Goal: Task Accomplishment & Management: Manage account settings

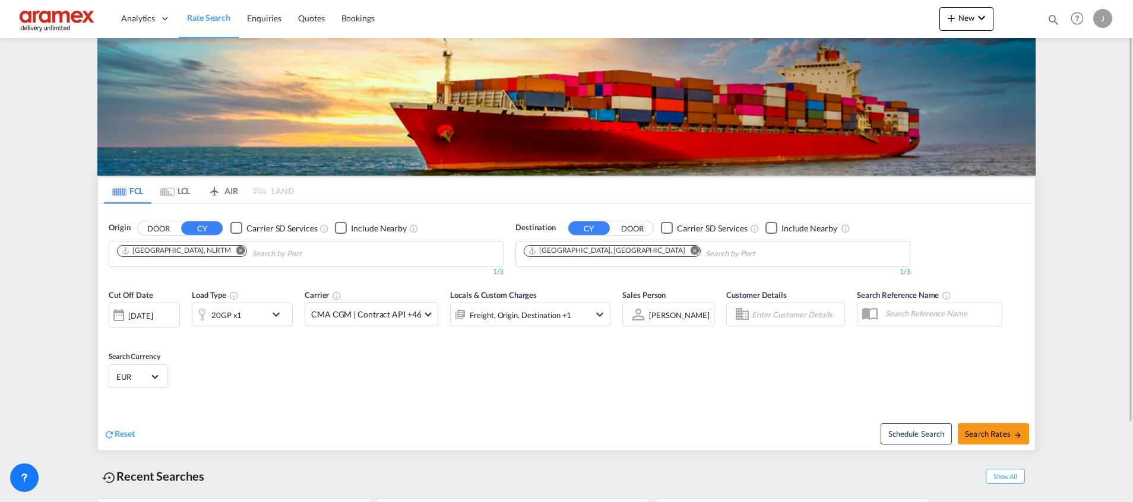
click at [691, 251] on md-icon "Remove" at bounding box center [695, 250] width 9 height 9
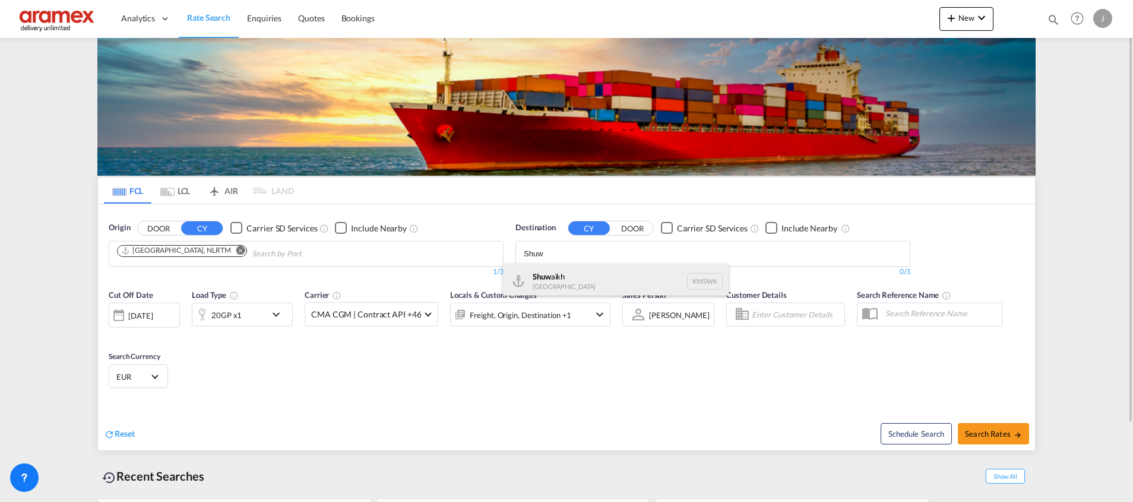
type input "Shuw"
click at [584, 280] on div "Shuw aikh [GEOGRAPHIC_DATA] KWSWK" at bounding box center [616, 282] width 226 height 36
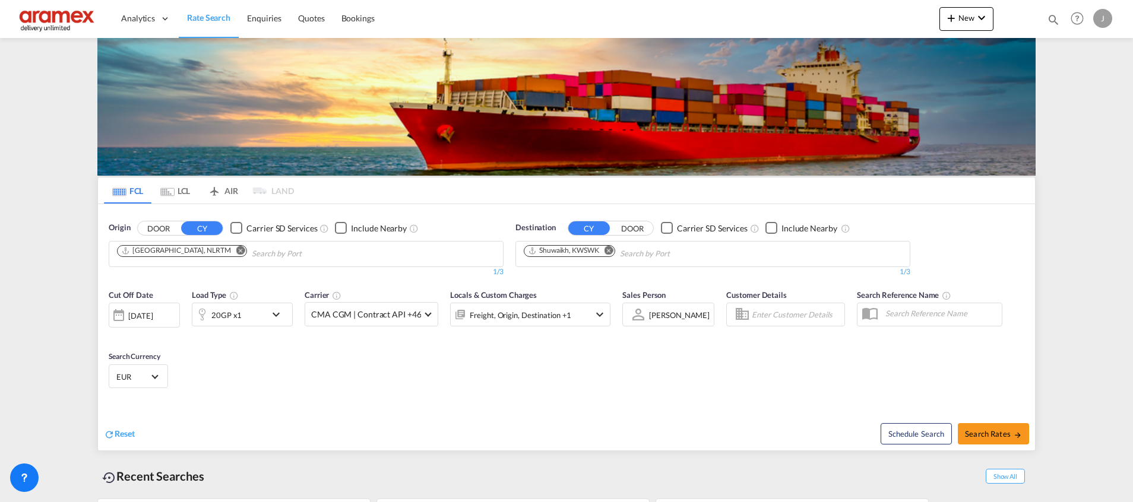
click at [257, 316] on div "20GP x1" at bounding box center [229, 315] width 74 height 24
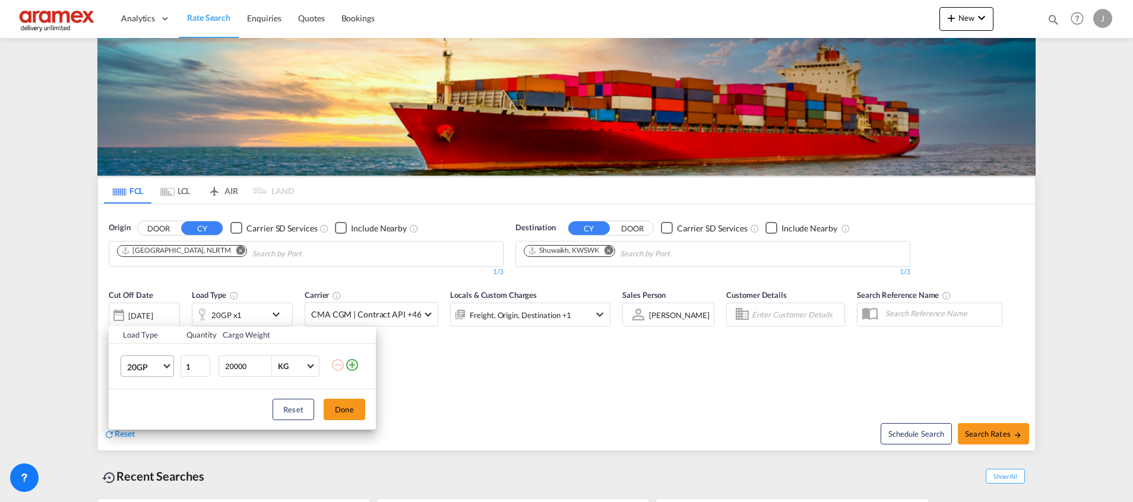
click at [147, 366] on span "20GP" at bounding box center [144, 368] width 34 height 12
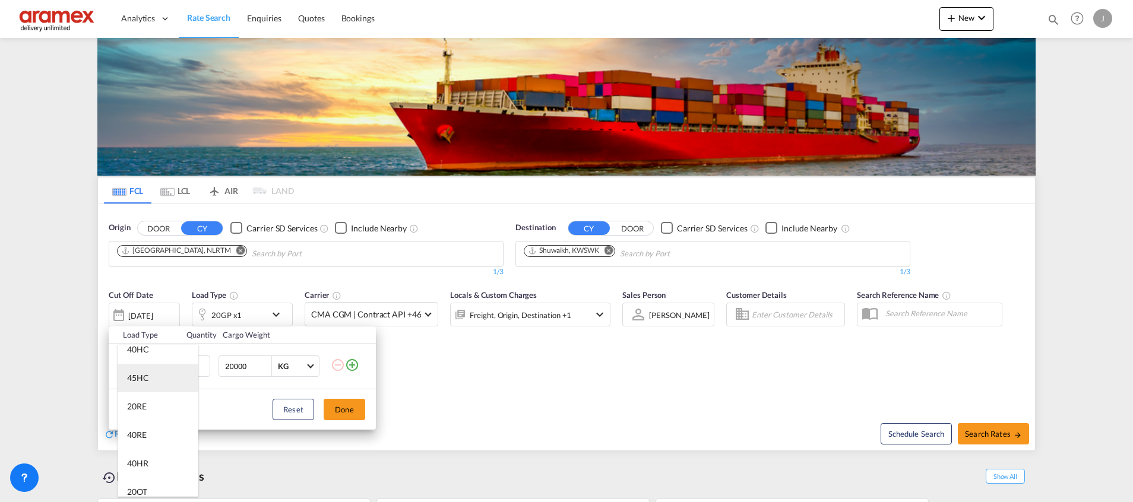
scroll to position [89, 0]
click at [164, 410] on md-option "40RE" at bounding box center [158, 412] width 81 height 29
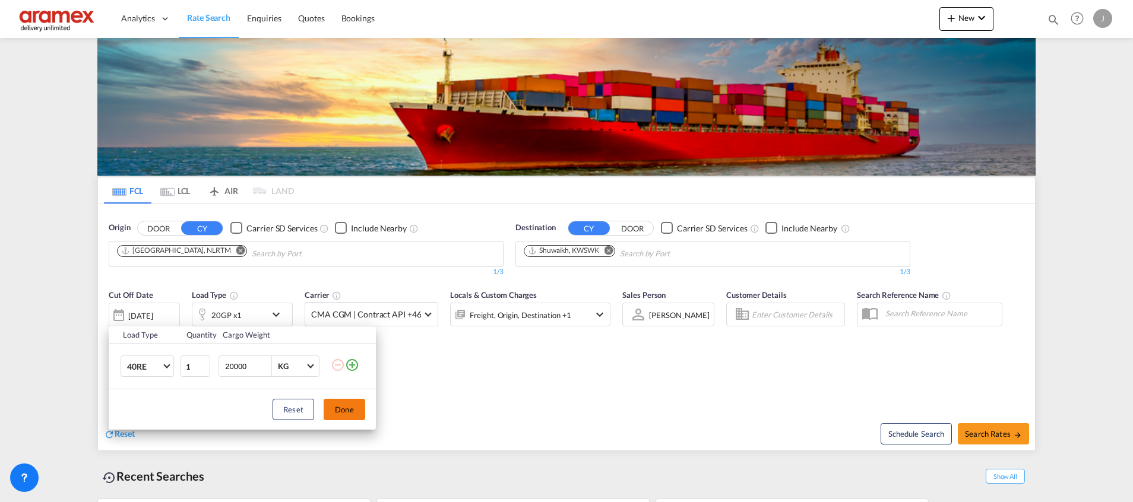
click at [344, 405] on button "Done" at bounding box center [345, 409] width 42 height 21
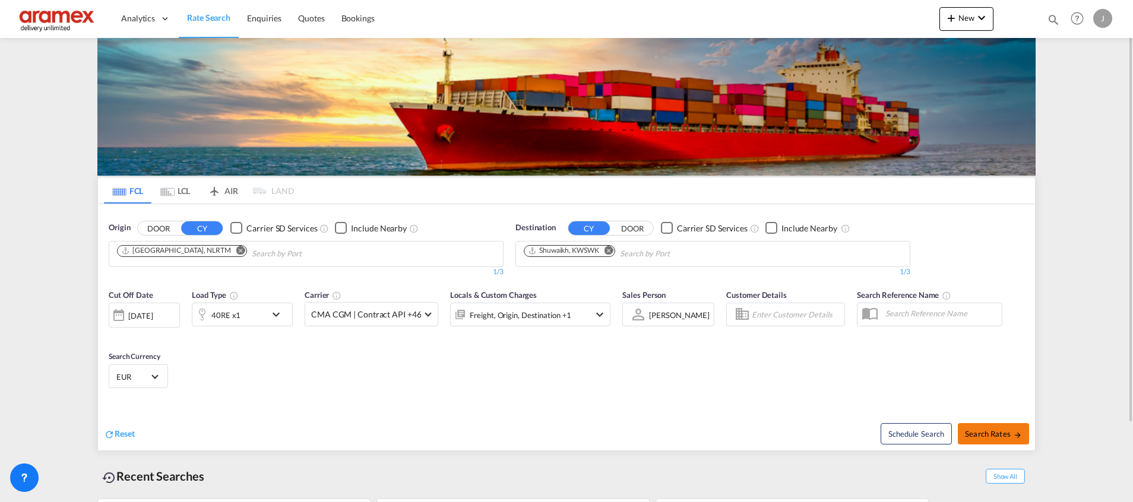
click at [983, 434] on span "Search Rates" at bounding box center [993, 434] width 57 height 10
type input "NLRTM to KWSWK / [DATE]"
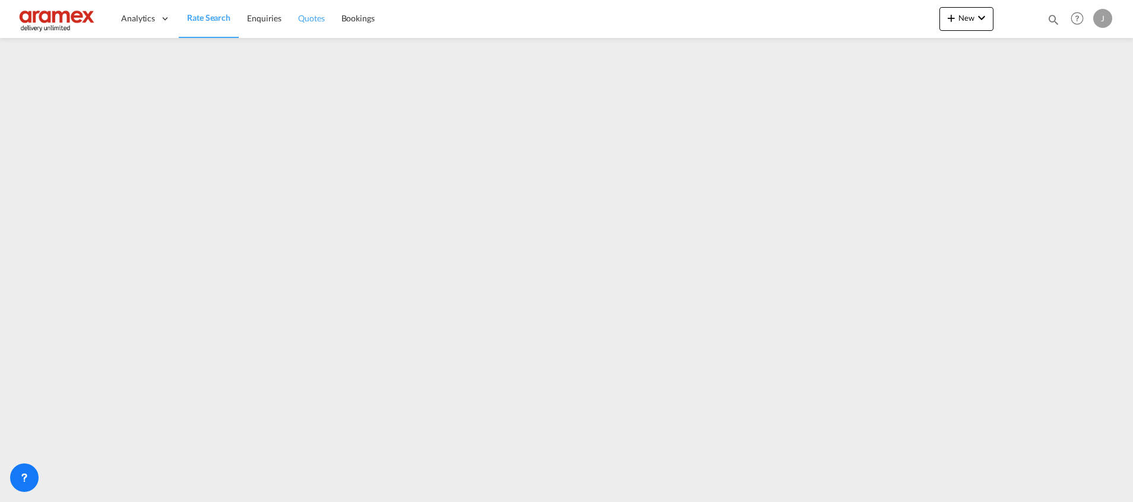
click at [311, 14] on span "Quotes" at bounding box center [311, 18] width 26 height 10
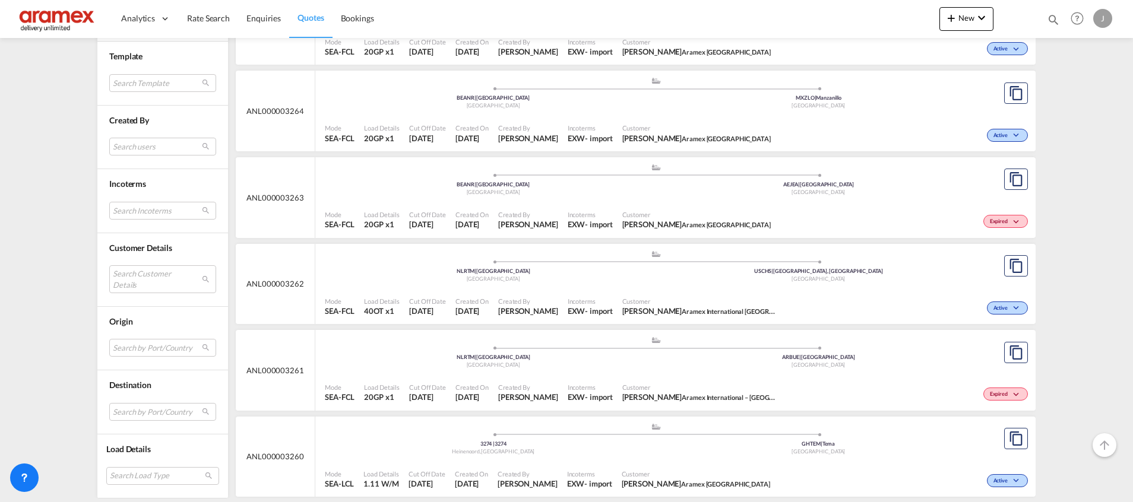
scroll to position [980, 0]
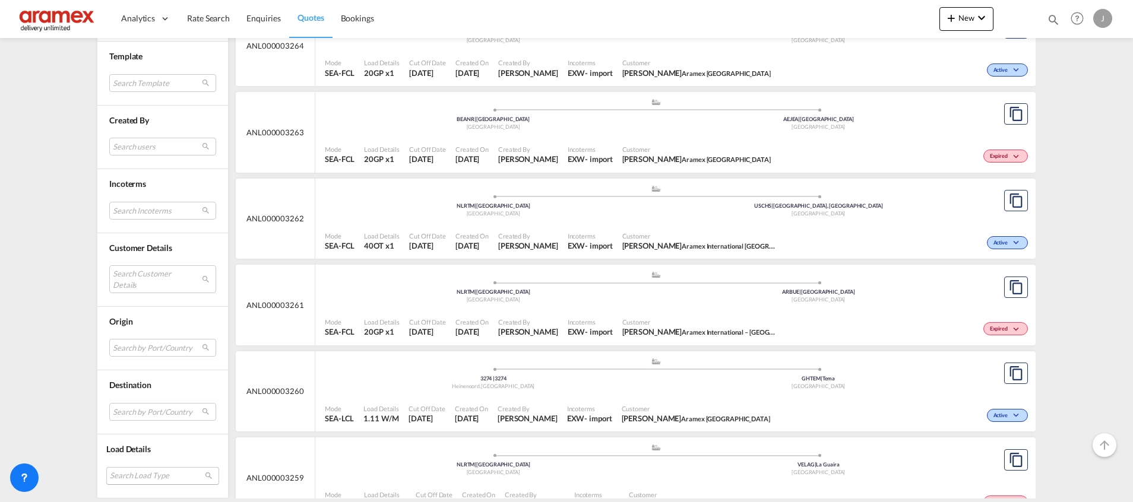
click at [130, 475] on md-select "Search Load Type 20GP 40GP 40HC 45HC 20RE 40RE 40HR 20OT 40OT 20FR 40FR 40NR 20…" at bounding box center [162, 476] width 113 height 18
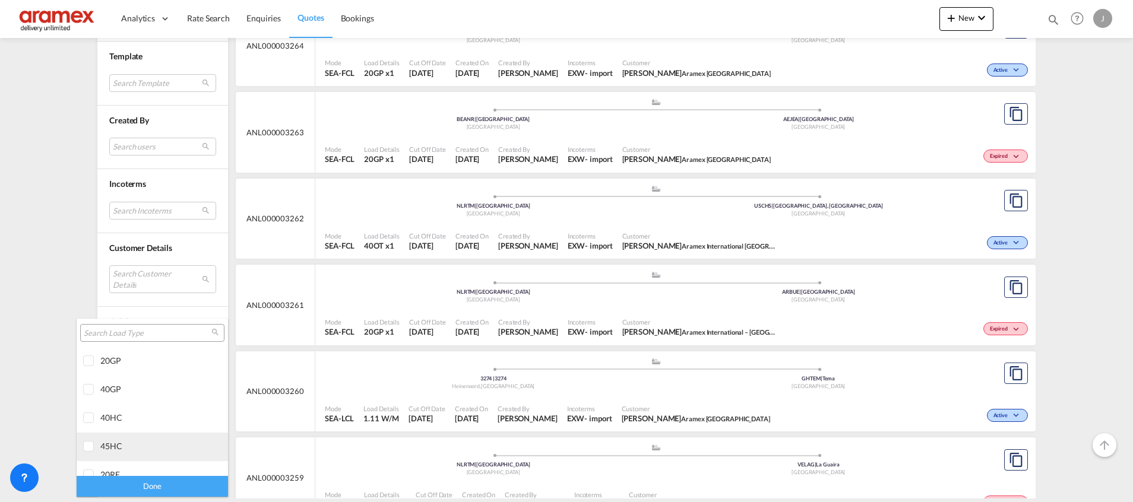
scroll to position [89, 0]
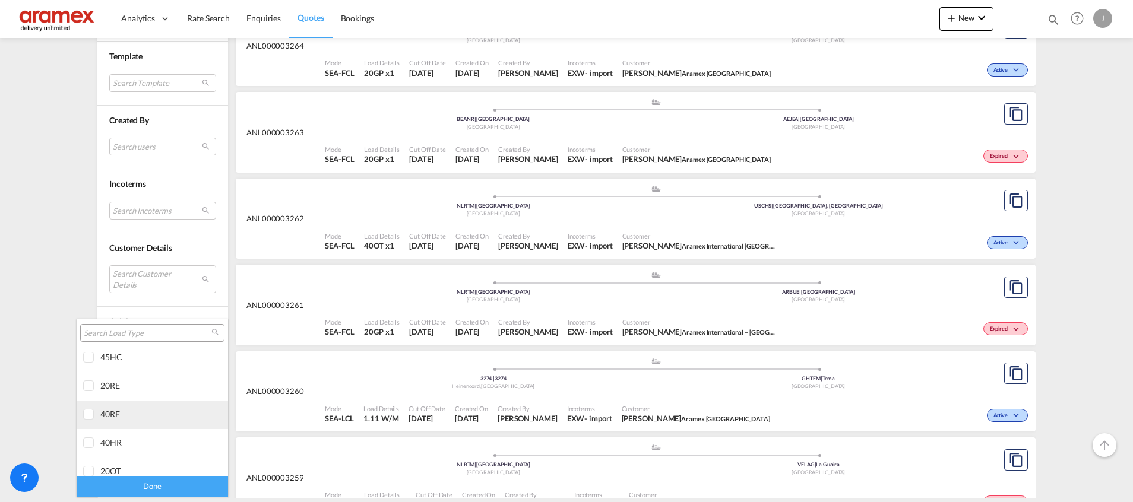
click at [116, 416] on div "40RE" at bounding box center [146, 414] width 93 height 10
click at [125, 487] on div "Done" at bounding box center [152, 486] width 151 height 21
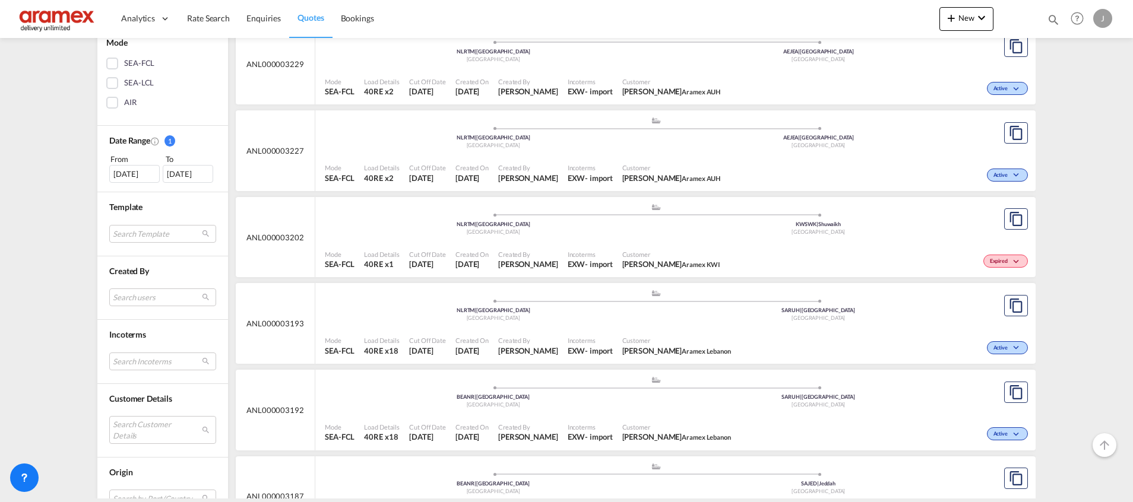
scroll to position [267, 0]
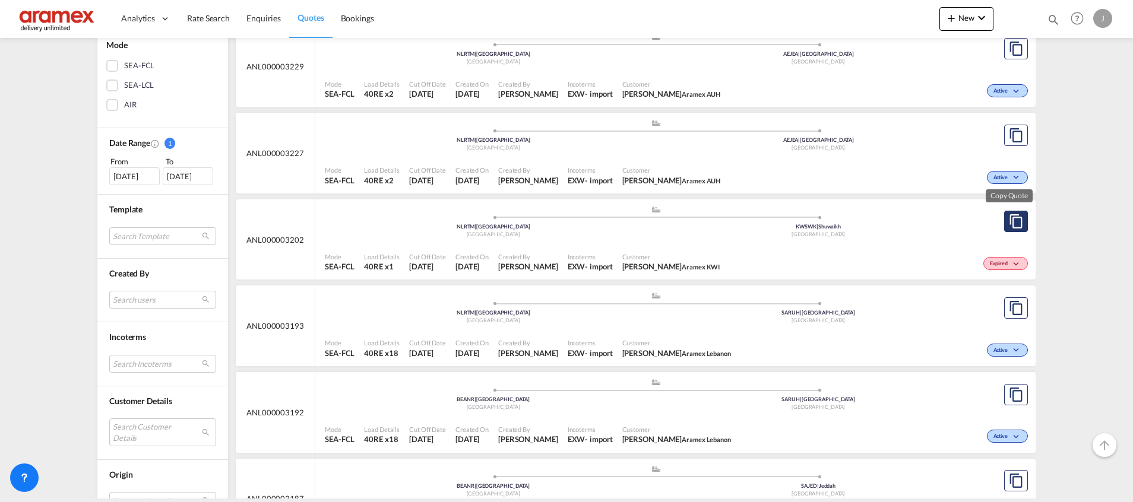
click at [1009, 216] on md-icon "assets/icons/custom/copyQuote.svg" at bounding box center [1016, 221] width 14 height 14
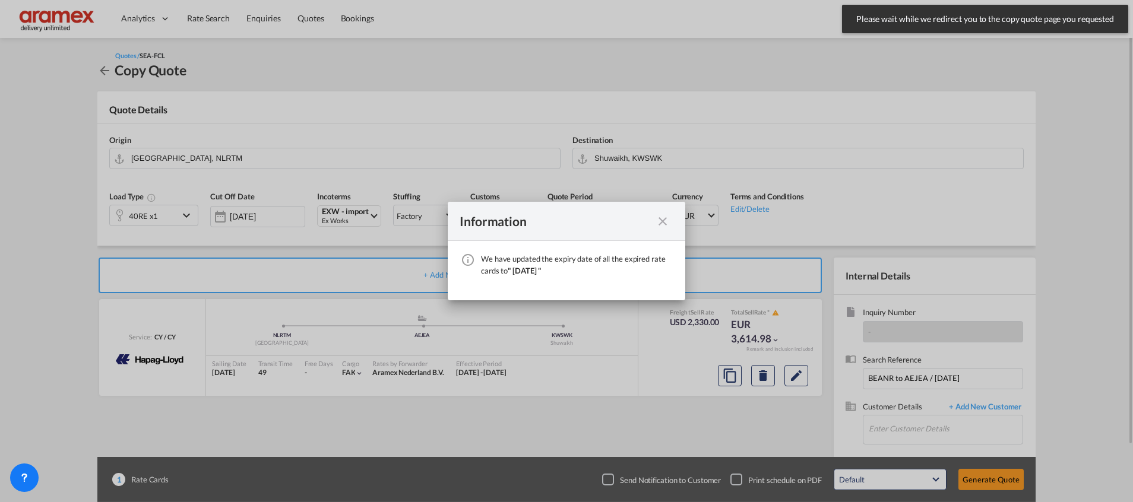
click at [662, 220] on md-icon "icon-close fg-AAA8AD cursor" at bounding box center [663, 221] width 14 height 14
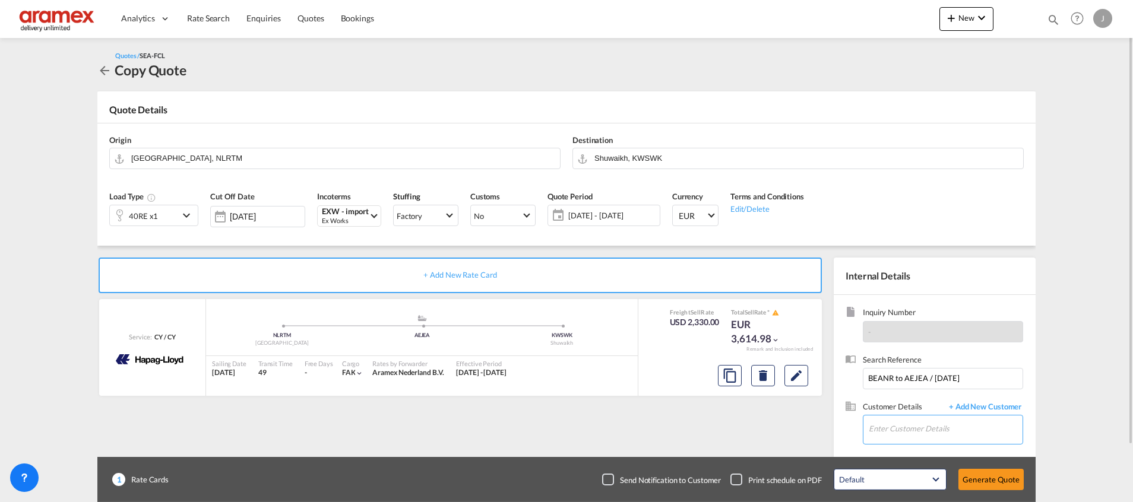
click at [931, 428] on input "Enter Customer Details" at bounding box center [946, 429] width 154 height 27
click at [923, 369] on div "[PERSON_NAME] faida @[DOMAIN_NAME] | Aramex KWI" at bounding box center [945, 368] width 154 height 32
type input "Aramex KWI, [PERSON_NAME], [EMAIL_ADDRESS][DOMAIN_NAME]"
click at [984, 480] on button "Generate Quote" at bounding box center [990, 479] width 65 height 21
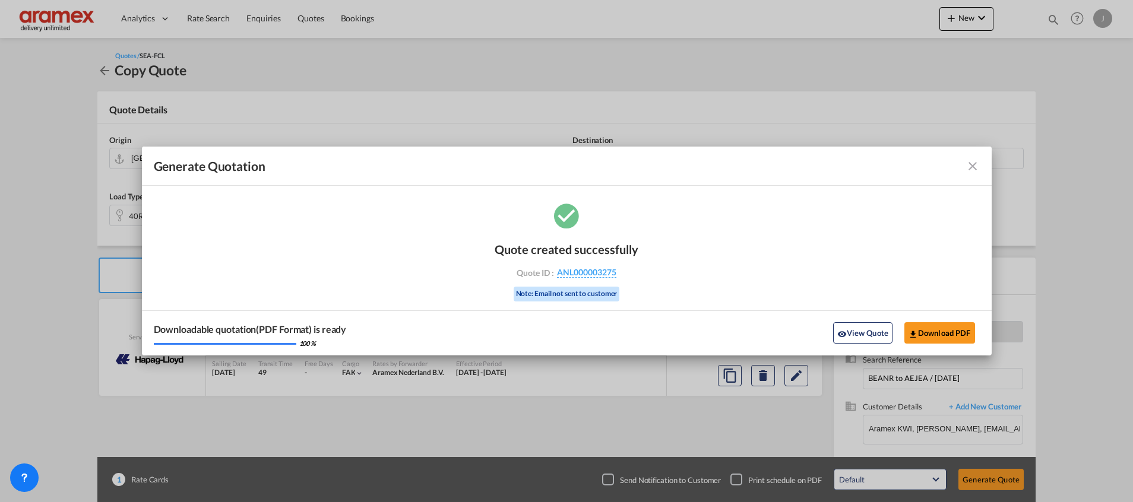
drag, startPoint x: 941, startPoint y: 333, endPoint x: 901, endPoint y: 279, distance: 66.8
click at [905, 277] on div "Quote created successfully Quote ID : ANL000003275 Note: Email not sent to cust…" at bounding box center [567, 278] width 850 height 155
click at [865, 326] on button "View Quote" at bounding box center [862, 332] width 59 height 21
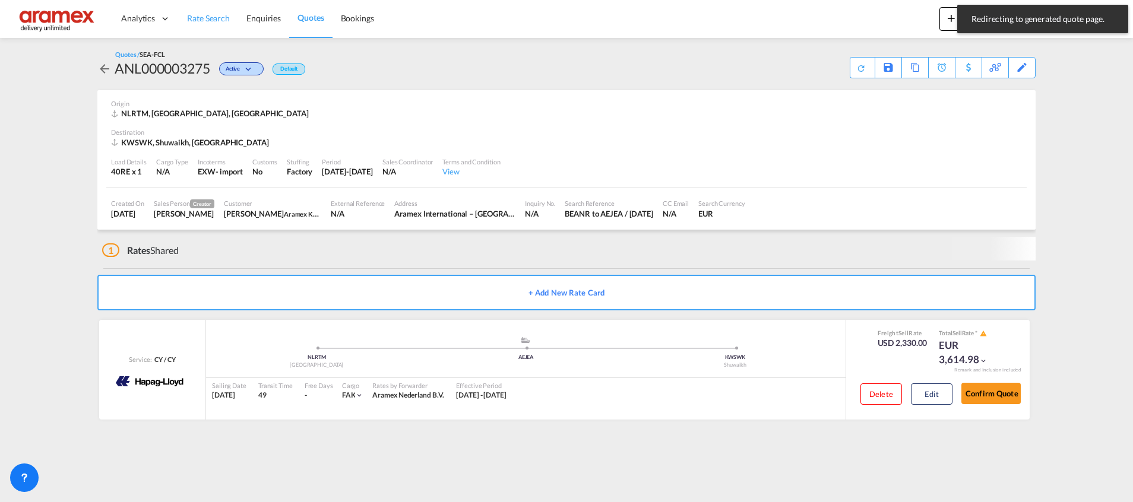
click at [191, 22] on span "Rate Search" at bounding box center [208, 18] width 43 height 10
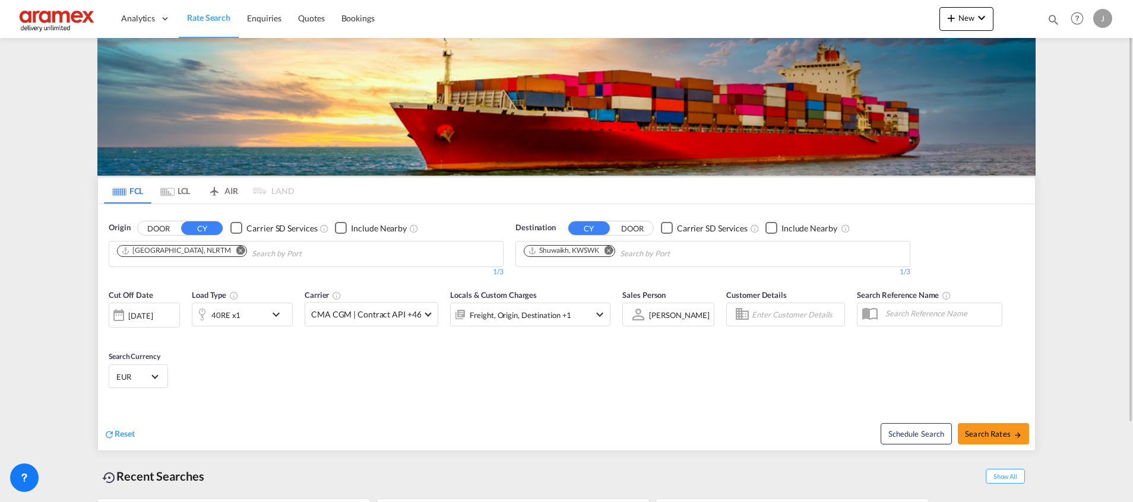
click at [239, 323] on div "40RE x1" at bounding box center [225, 315] width 29 height 17
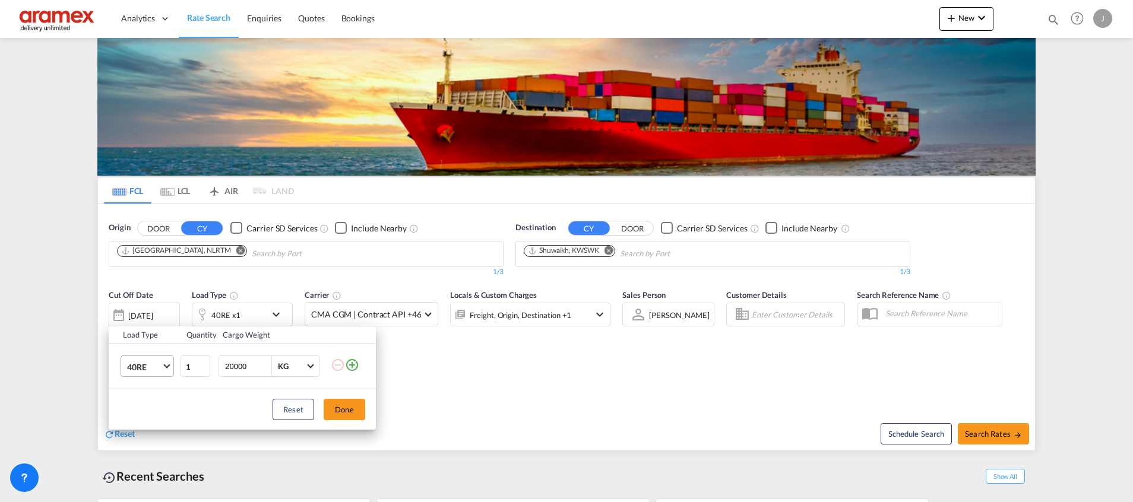
click at [155, 372] on span "40RE" at bounding box center [144, 368] width 34 height 12
click at [159, 356] on md-option "40HC" at bounding box center [158, 362] width 81 height 29
click at [336, 412] on button "Done" at bounding box center [345, 409] width 42 height 21
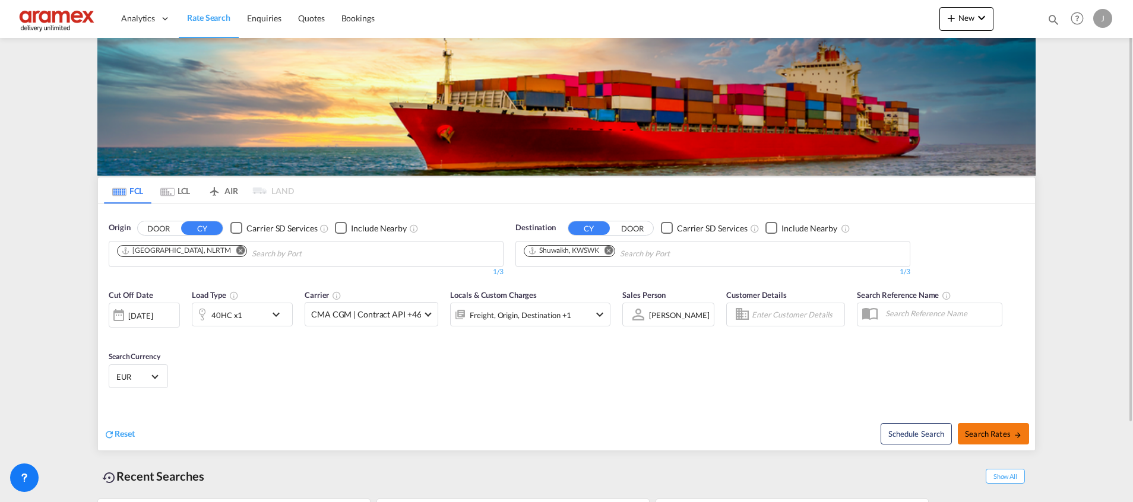
click at [983, 436] on span "Search Rates" at bounding box center [993, 434] width 57 height 10
type input "NLRTM to KWSWK / [DATE]"
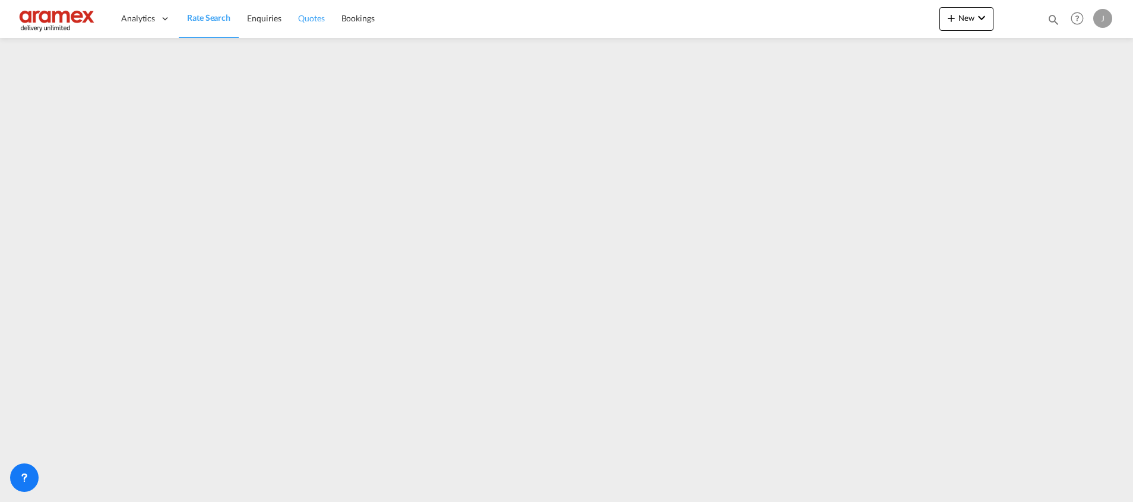
click at [322, 20] on span "Quotes" at bounding box center [311, 18] width 26 height 10
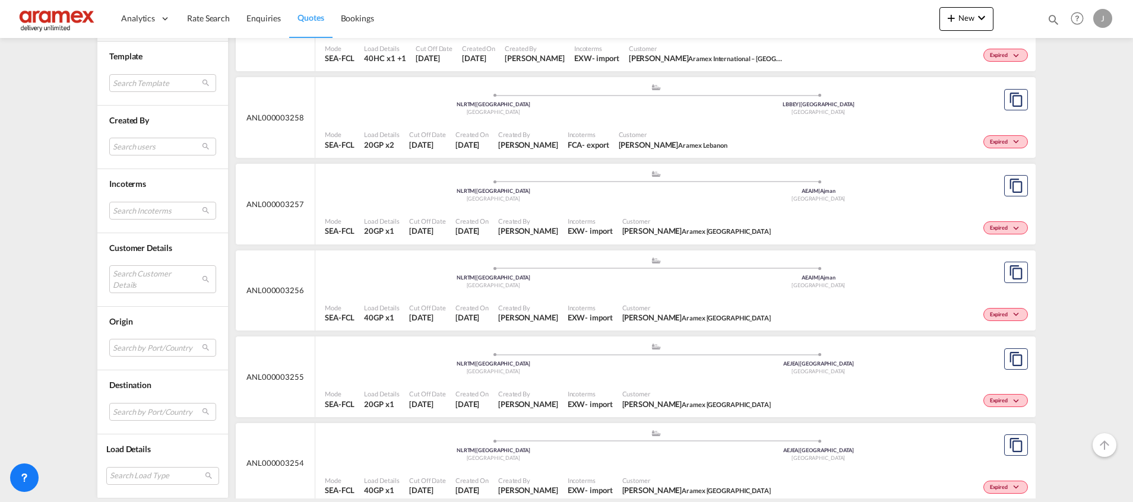
scroll to position [1514, 0]
click at [126, 481] on md-select "Search Load Type 20GP 40GP 40HC 45HC 20RE 40RE 40HR 20OT 40OT 20FR 40FR 40NR 20…" at bounding box center [162, 476] width 113 height 18
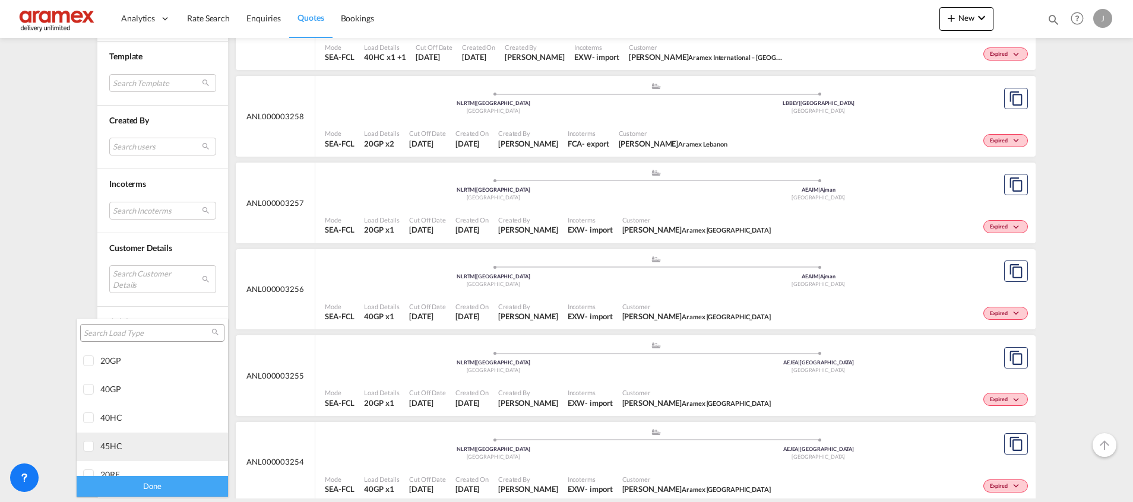
scroll to position [89, 0]
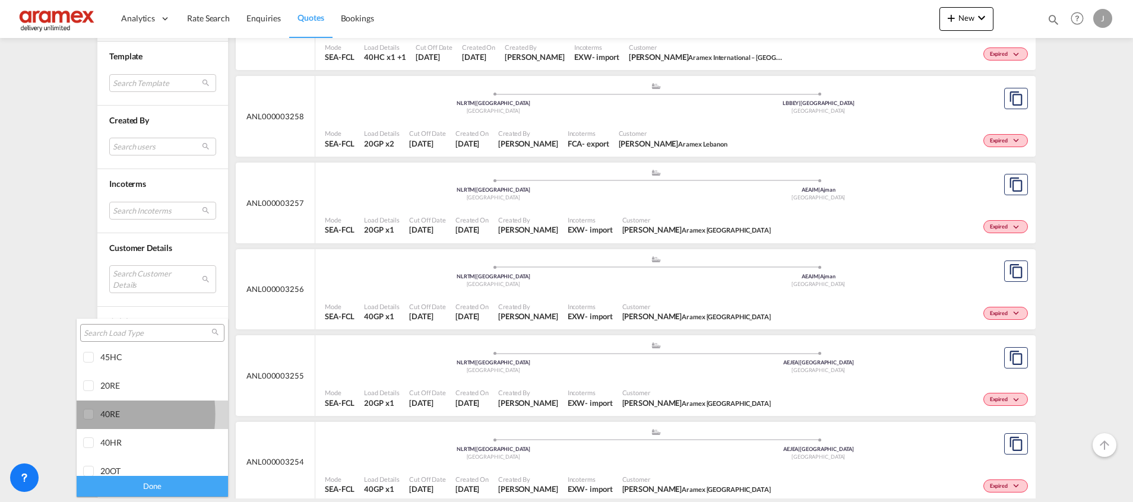
click at [83, 415] on div at bounding box center [89, 415] width 12 height 12
click at [111, 477] on div "Done" at bounding box center [152, 486] width 151 height 21
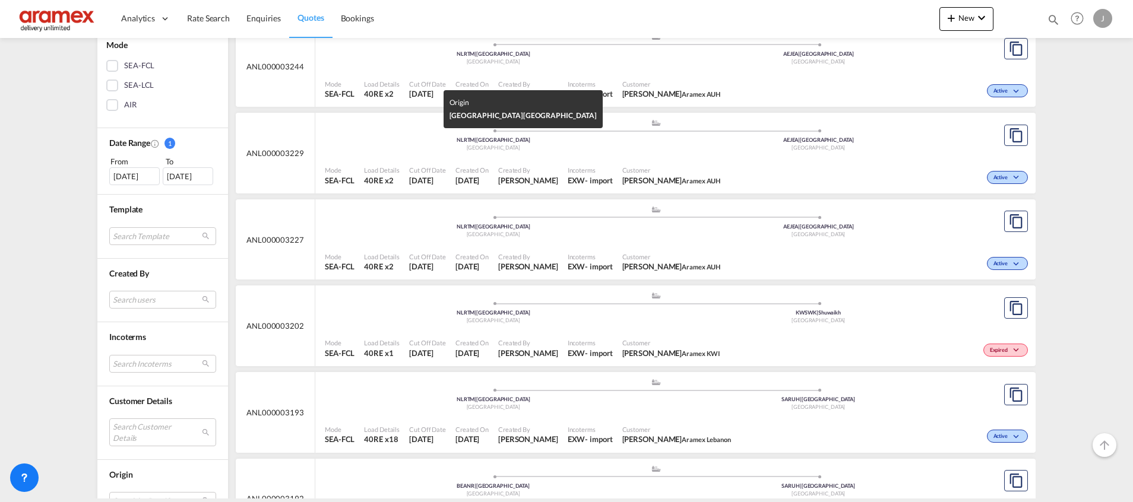
scroll to position [0, 0]
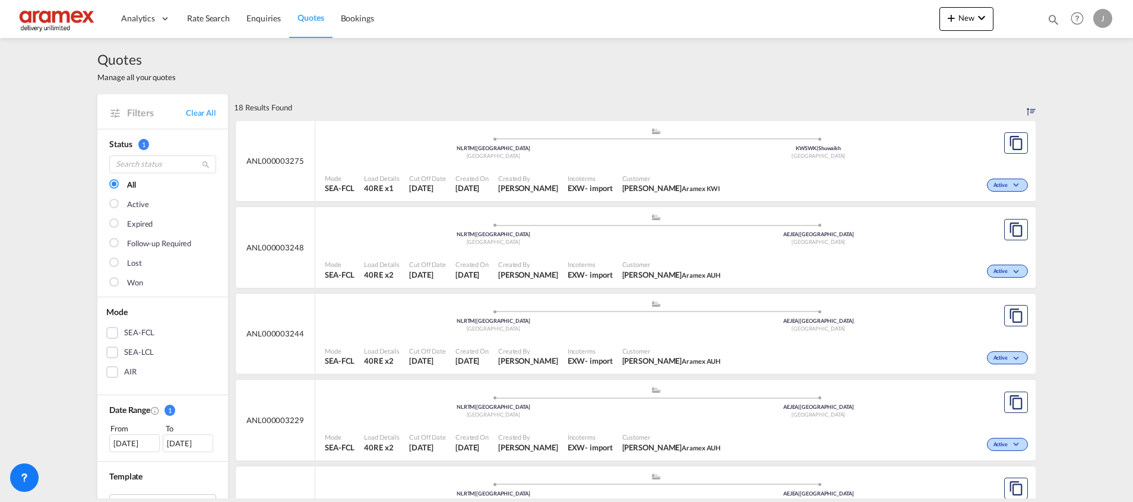
click at [591, 164] on div ".a{fill:#aaa8ad;} .a{fill:#aaa8ad;} NLRTM | [GEOGRAPHIC_DATA] [GEOGRAPHIC_DATA]…" at bounding box center [656, 146] width 662 height 39
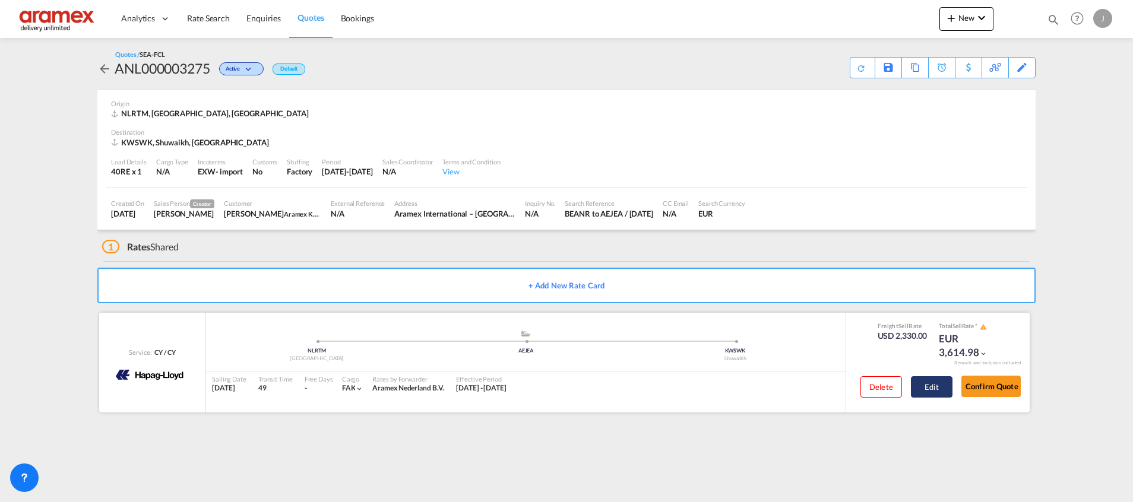
click at [944, 392] on button "Edit" at bounding box center [932, 386] width 42 height 21
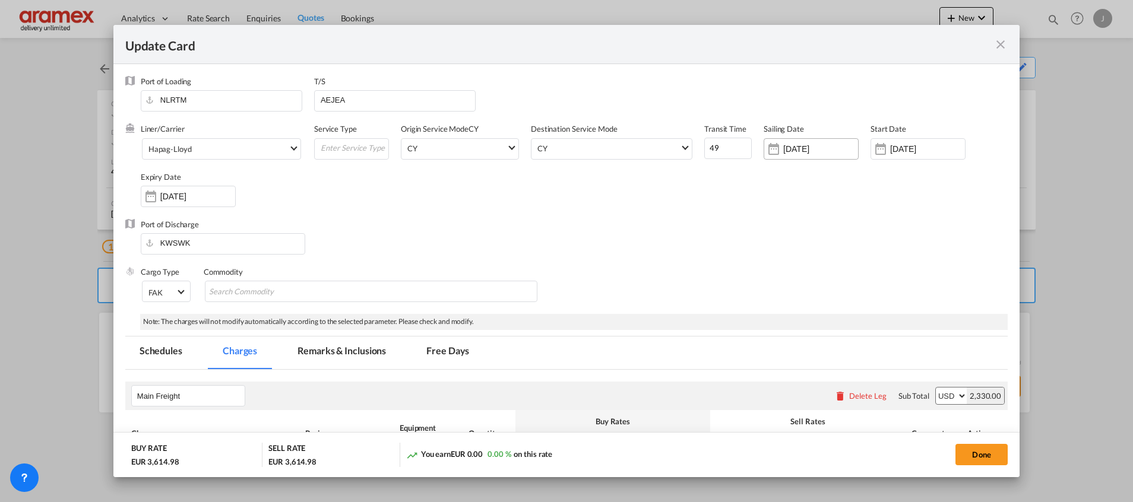
click at [810, 147] on input "[DATE]" at bounding box center [820, 149] width 75 height 10
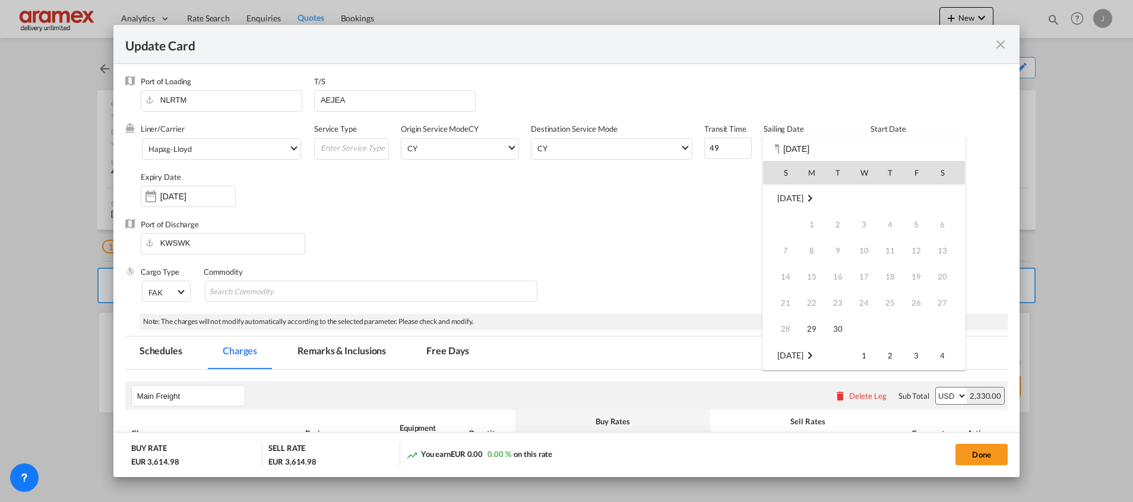
scroll to position [157, 0]
click at [940, 355] on span "1" at bounding box center [943, 356] width 24 height 24
type input "[DATE]"
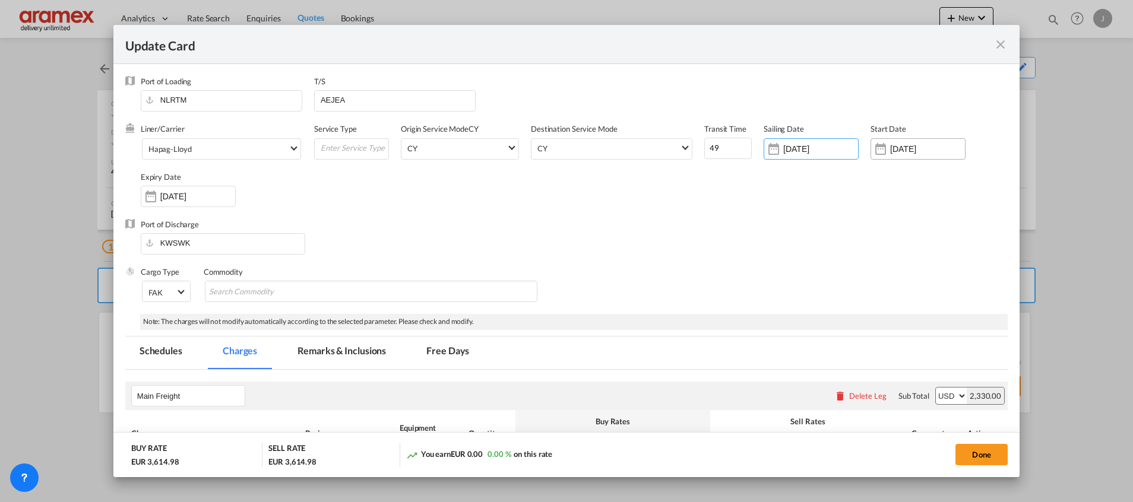
click at [899, 154] on input "[DATE]" at bounding box center [927, 149] width 75 height 10
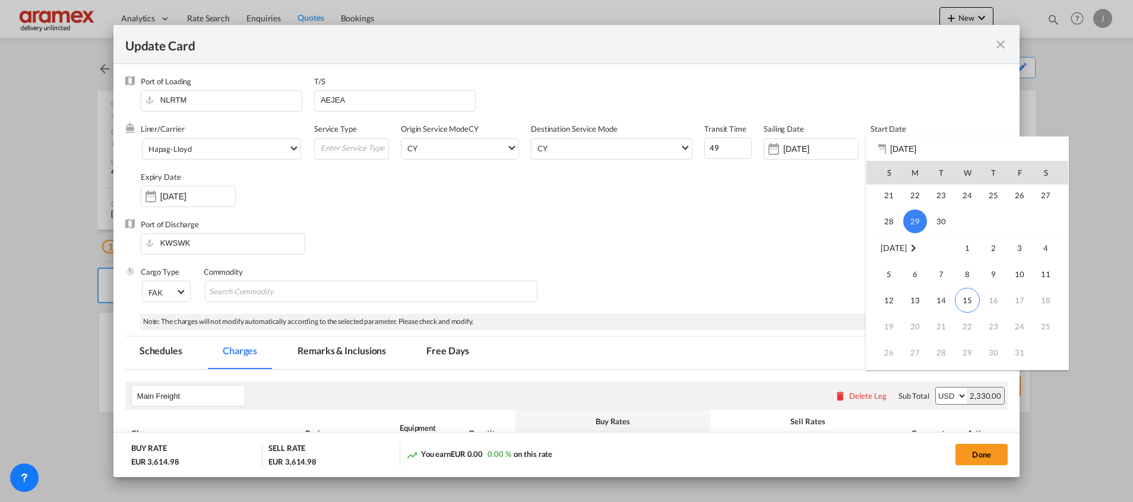
scroll to position [275149, 0]
click at [967, 336] on span "15" at bounding box center [967, 337] width 25 height 25
type input "[DATE]"
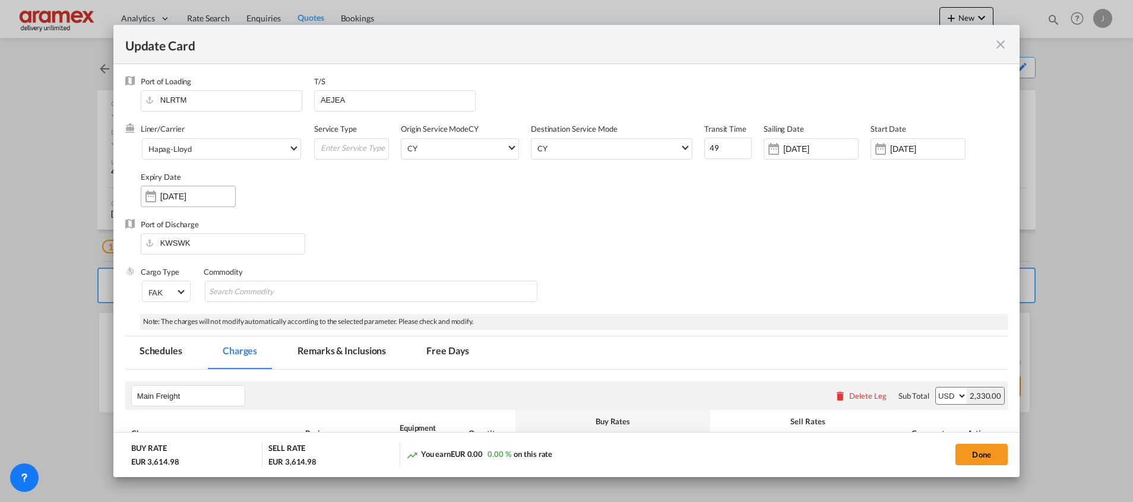
click at [188, 195] on input "[DATE]" at bounding box center [197, 197] width 75 height 10
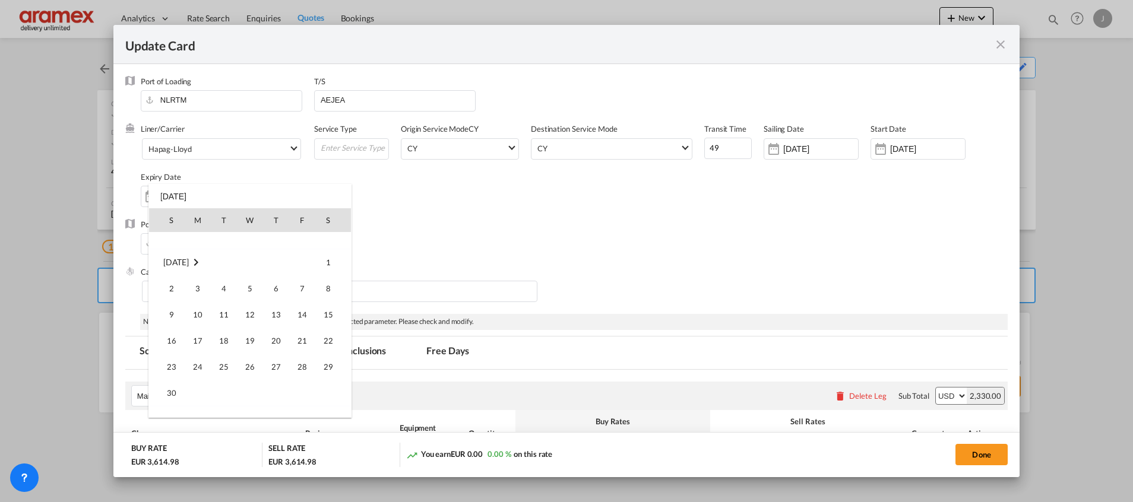
scroll to position [178, 0]
click at [173, 355] on span "30" at bounding box center [172, 356] width 24 height 24
type input "[DATE]"
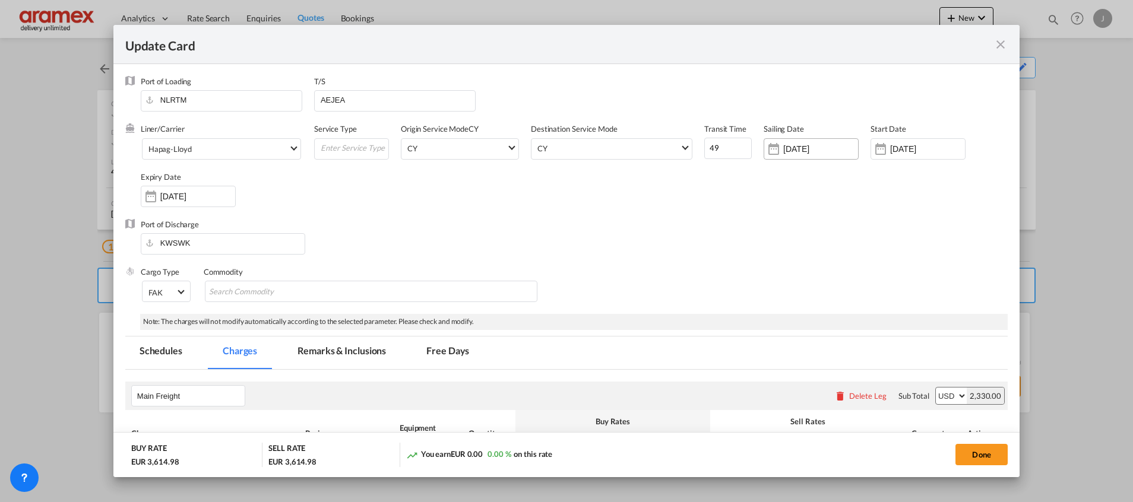
click at [812, 147] on input "[DATE]" at bounding box center [820, 149] width 75 height 10
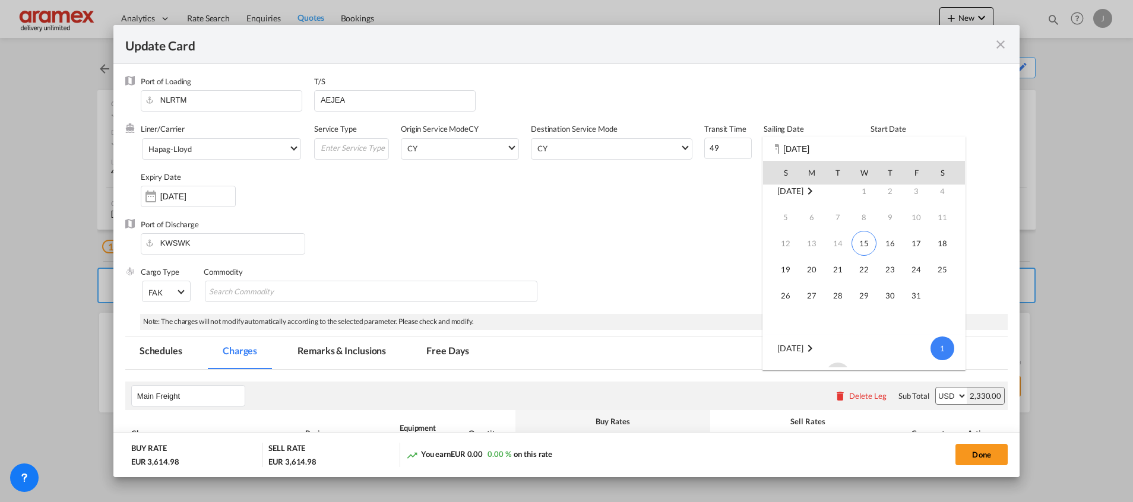
scroll to position [0, 0]
drag, startPoint x: 941, startPoint y: 275, endPoint x: 860, endPoint y: 210, distance: 103.9
click at [942, 274] on span "25" at bounding box center [943, 277] width 24 height 24
type input "[DATE]"
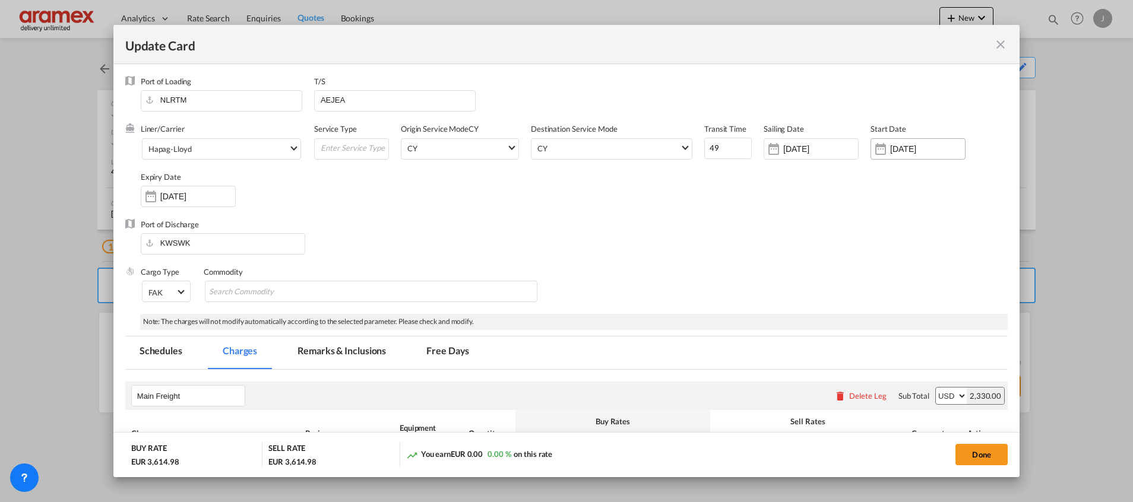
click at [896, 148] on input "[DATE]" at bounding box center [927, 149] width 75 height 10
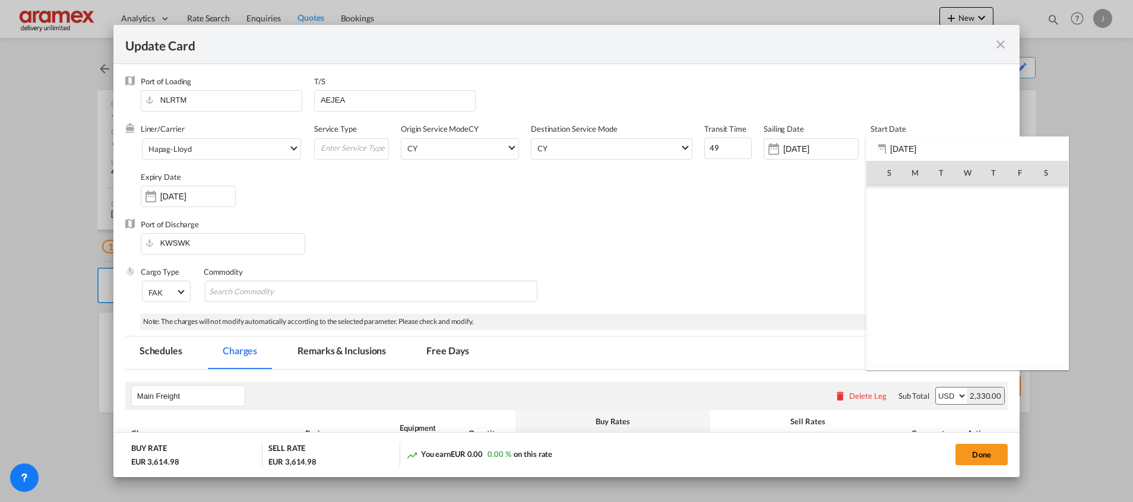
scroll to position [275236, 0]
click at [628, 224] on div at bounding box center [566, 251] width 1133 height 502
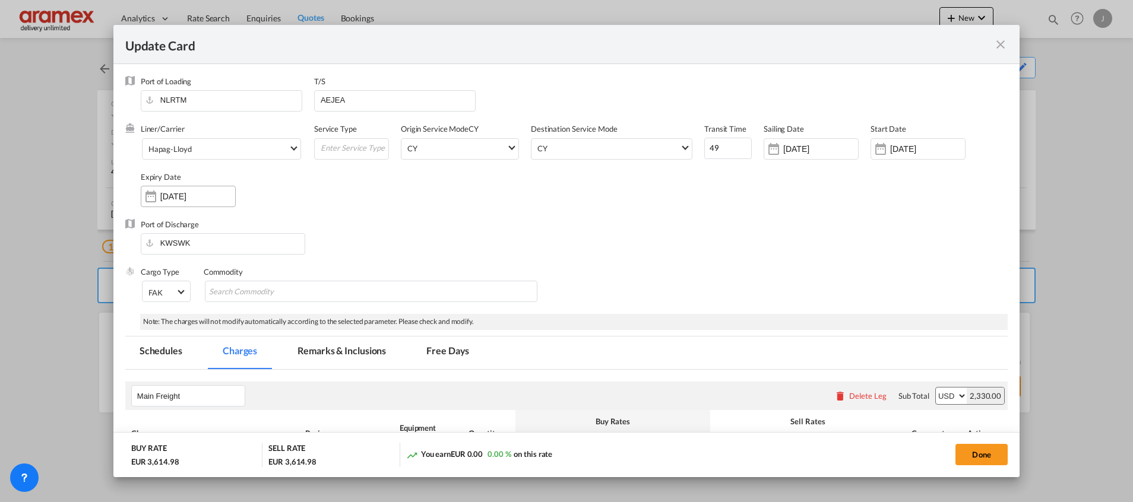
click at [180, 200] on input "[DATE]" at bounding box center [197, 197] width 75 height 10
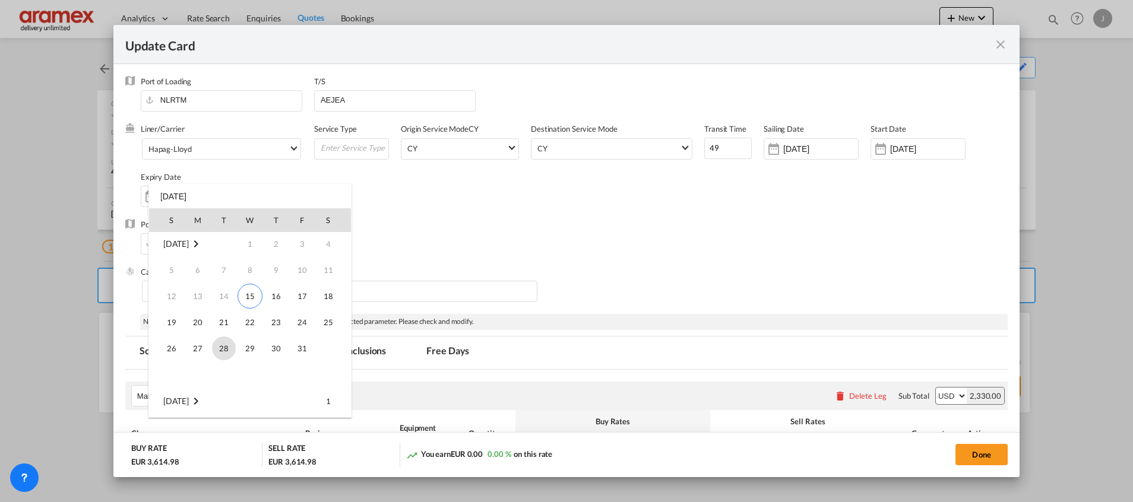
scroll to position [0, 0]
drag, startPoint x: 312, startPoint y: 350, endPoint x: 352, endPoint y: 349, distance: 40.4
click at [312, 349] on span "31" at bounding box center [302, 350] width 24 height 24
type input "[DATE]"
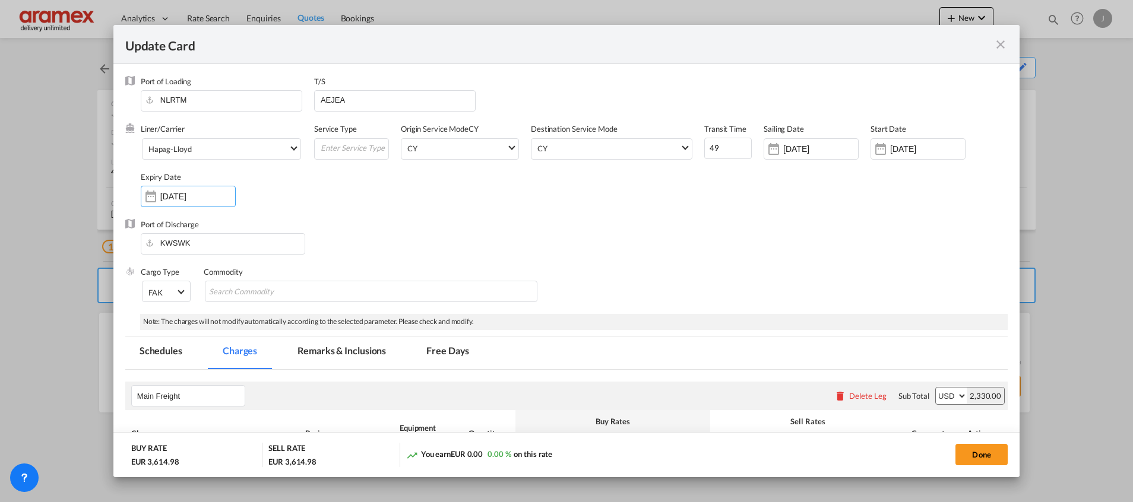
click at [710, 246] on div "Port of Discharge KWSWK" at bounding box center [566, 243] width 882 height 48
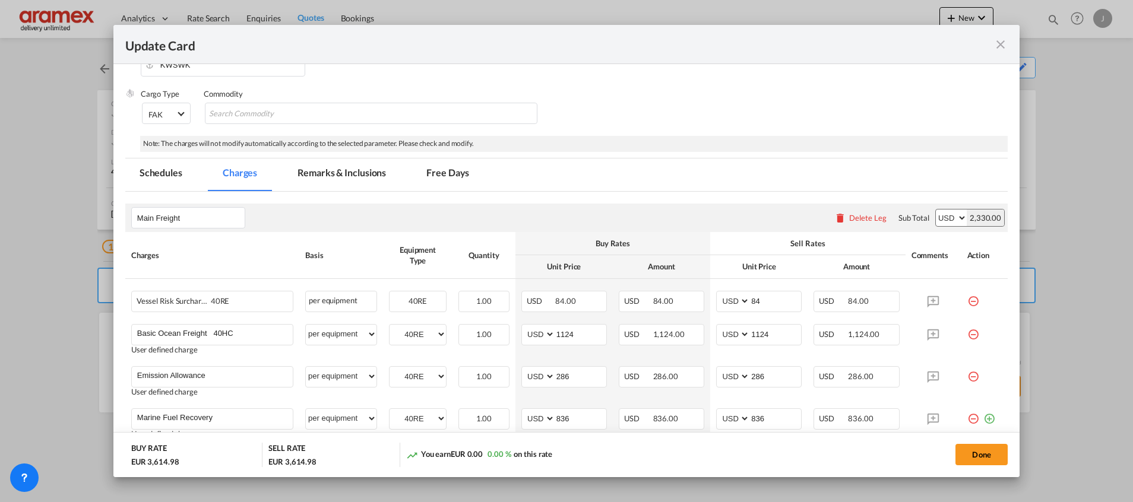
scroll to position [267, 0]
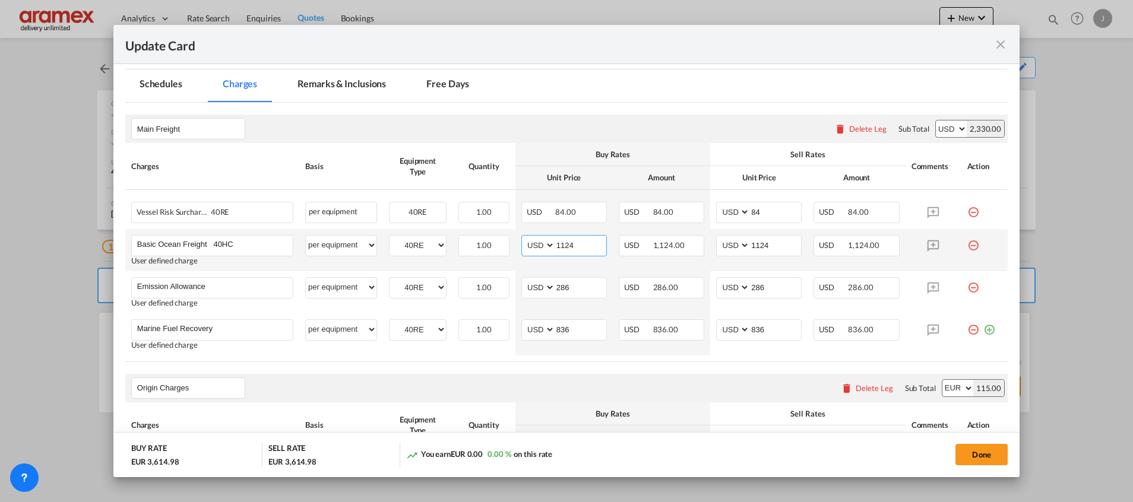
click at [564, 248] on input "1124" at bounding box center [580, 245] width 51 height 18
click at [755, 245] on input "1124" at bounding box center [775, 245] width 51 height 18
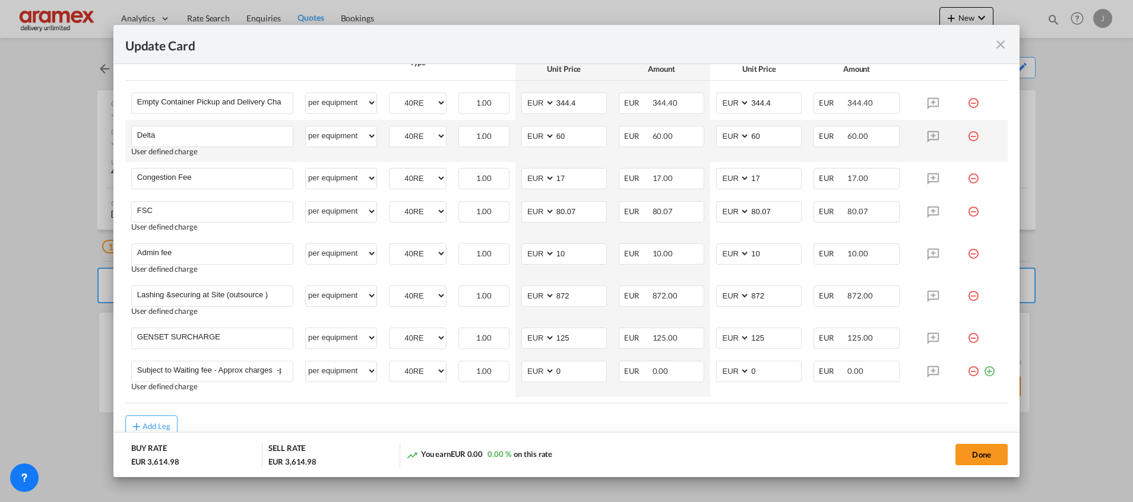
scroll to position [852, 0]
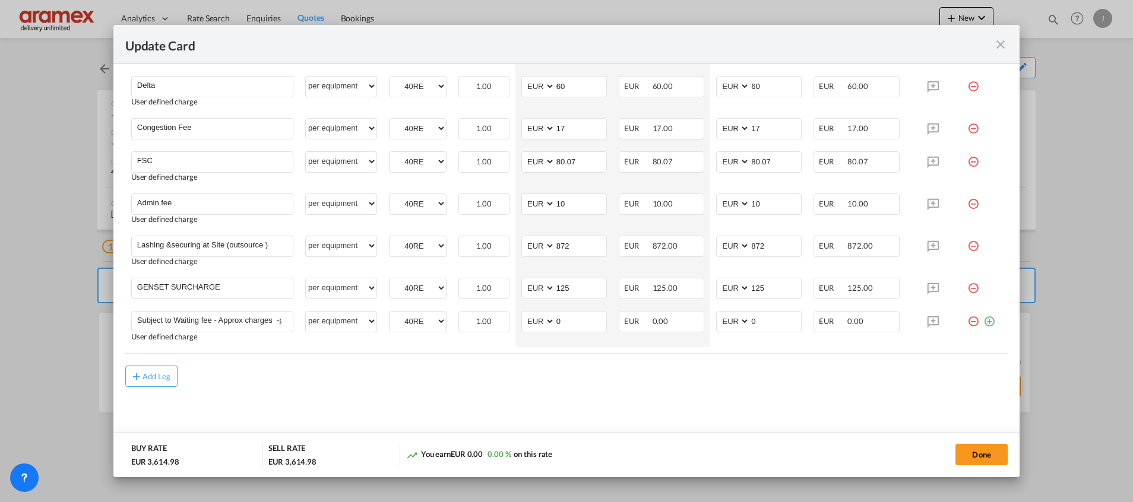
click at [215, 387] on div "Add Leg" at bounding box center [566, 376] width 882 height 21
drag, startPoint x: 579, startPoint y: 243, endPoint x: 527, endPoint y: 241, distance: 51.7
click at [527, 241] on md-input-container "AED AFN ALL AMD ANG AOA ARS AUD AWG AZN BAM BBD BDT BGN BHD BIF BMD BND [PERSON…" at bounding box center [564, 246] width 86 height 21
paste input "1,20"
type input "872"
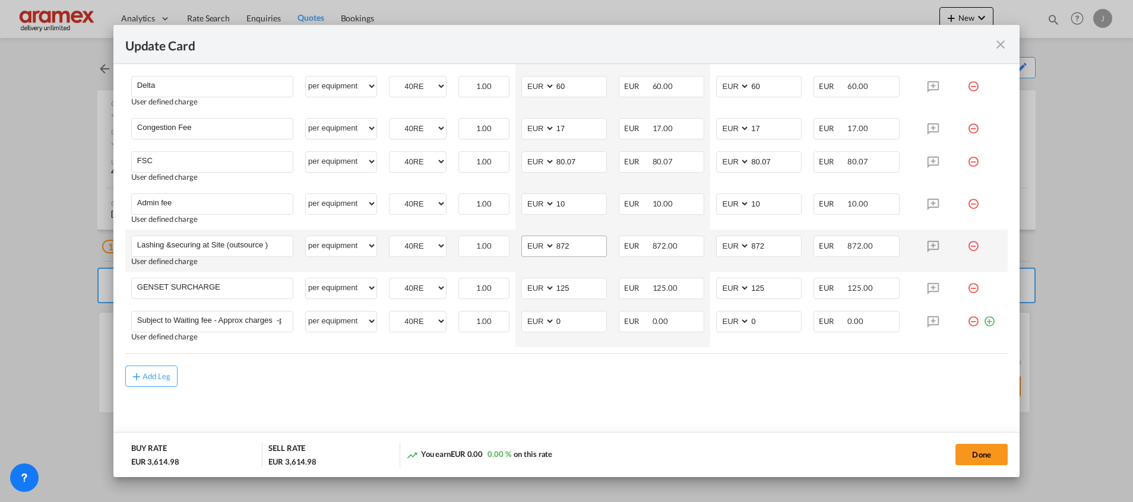
drag, startPoint x: 594, startPoint y: 405, endPoint x: 560, endPoint y: 252, distance: 157.0
click at [562, 248] on input "872" at bounding box center [580, 245] width 51 height 18
click at [753, 246] on input "872" at bounding box center [775, 245] width 51 height 18
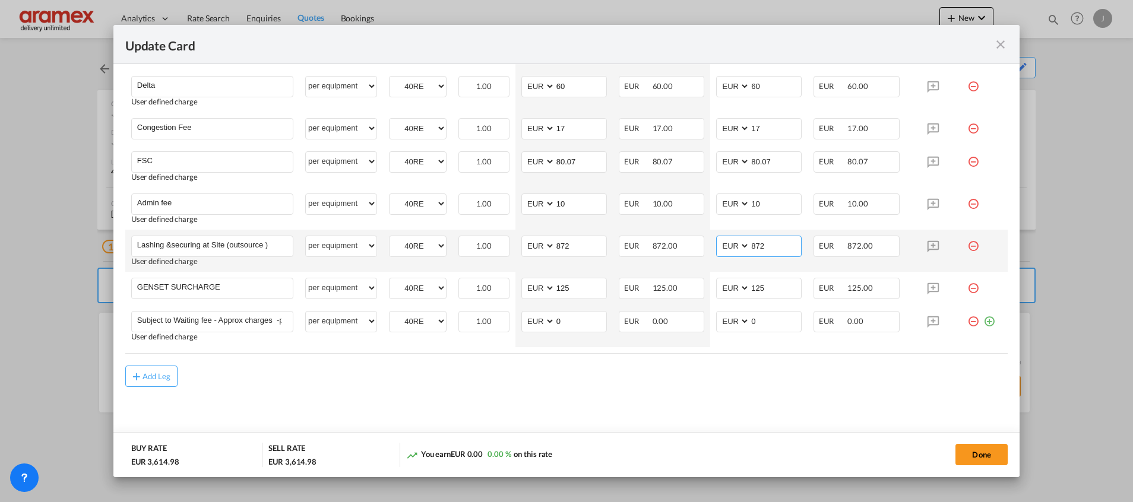
click at [753, 246] on input "872" at bounding box center [775, 245] width 51 height 18
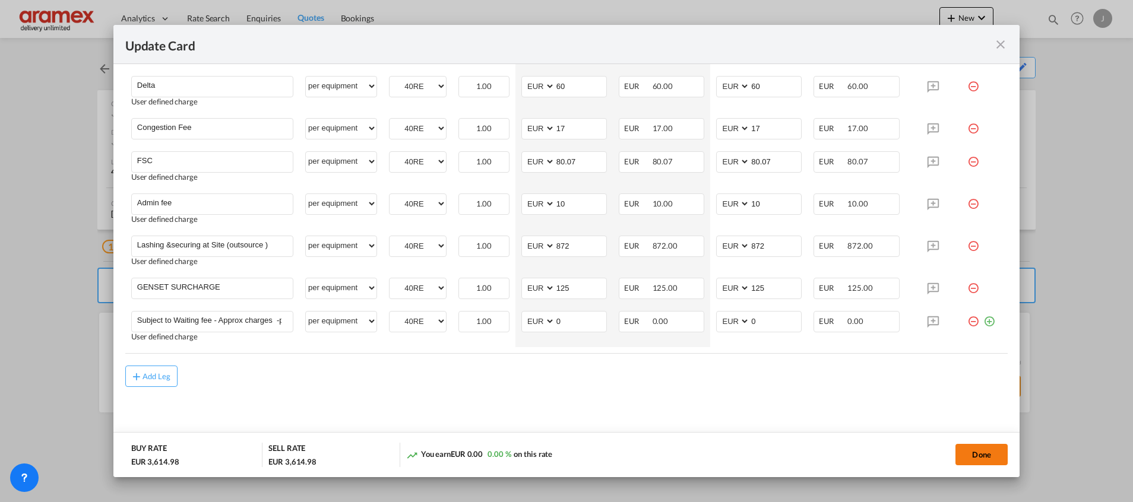
click at [969, 451] on button "Done" at bounding box center [981, 454] width 52 height 21
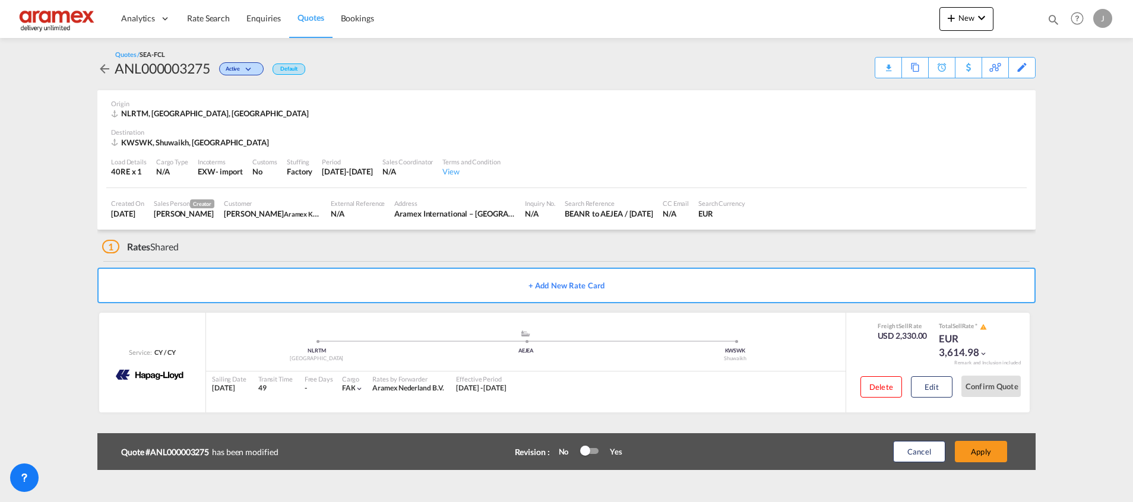
click at [969, 451] on button "Apply" at bounding box center [981, 451] width 52 height 21
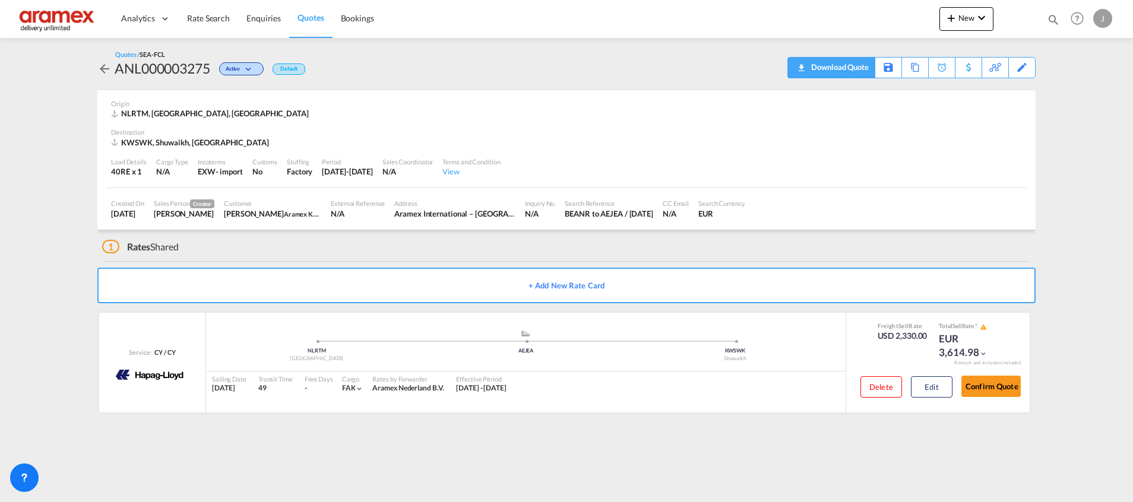
click at [845, 66] on div "Download Quote" at bounding box center [838, 67] width 61 height 19
